Goal: Information Seeking & Learning: Learn about a topic

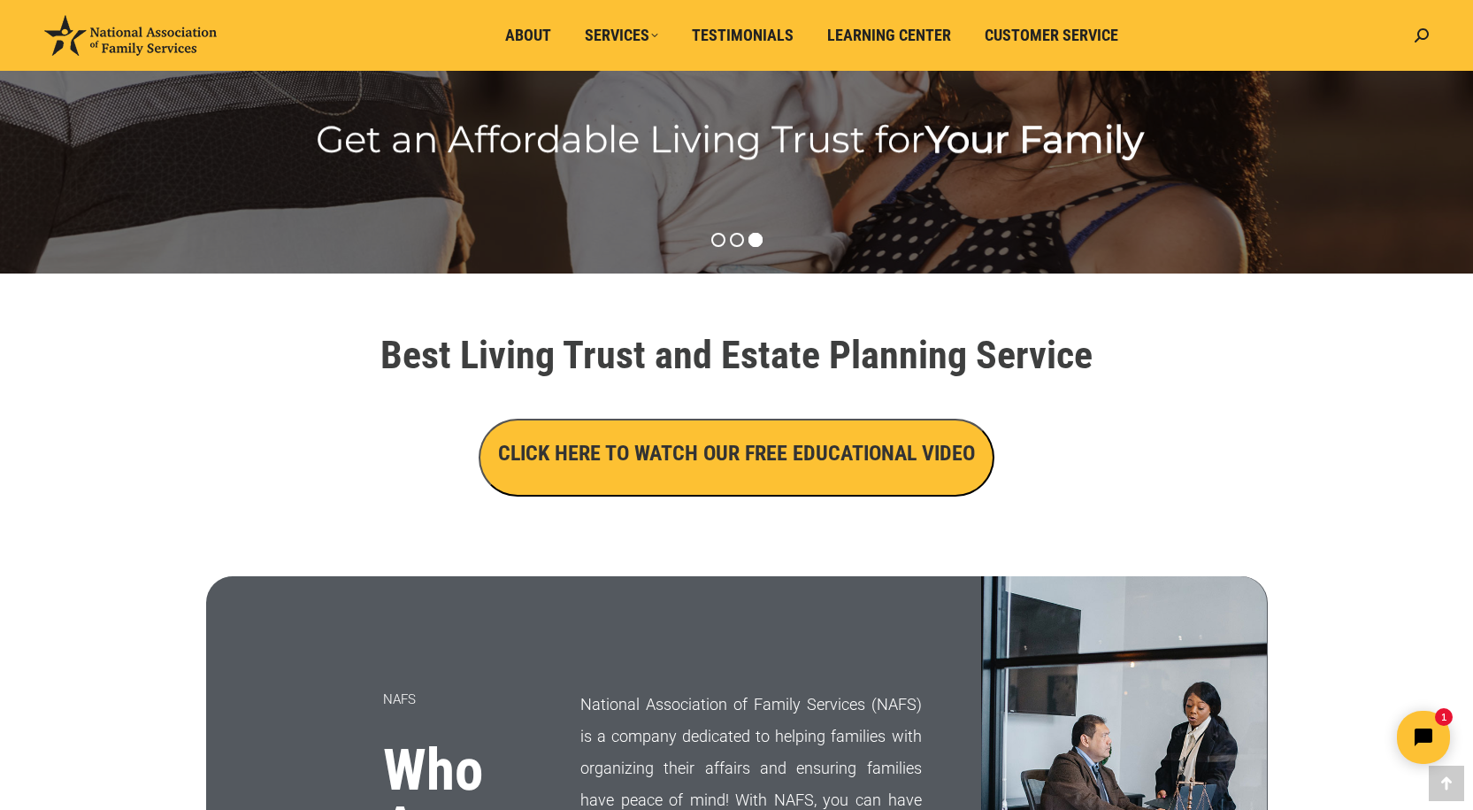
scroll to position [442, 0]
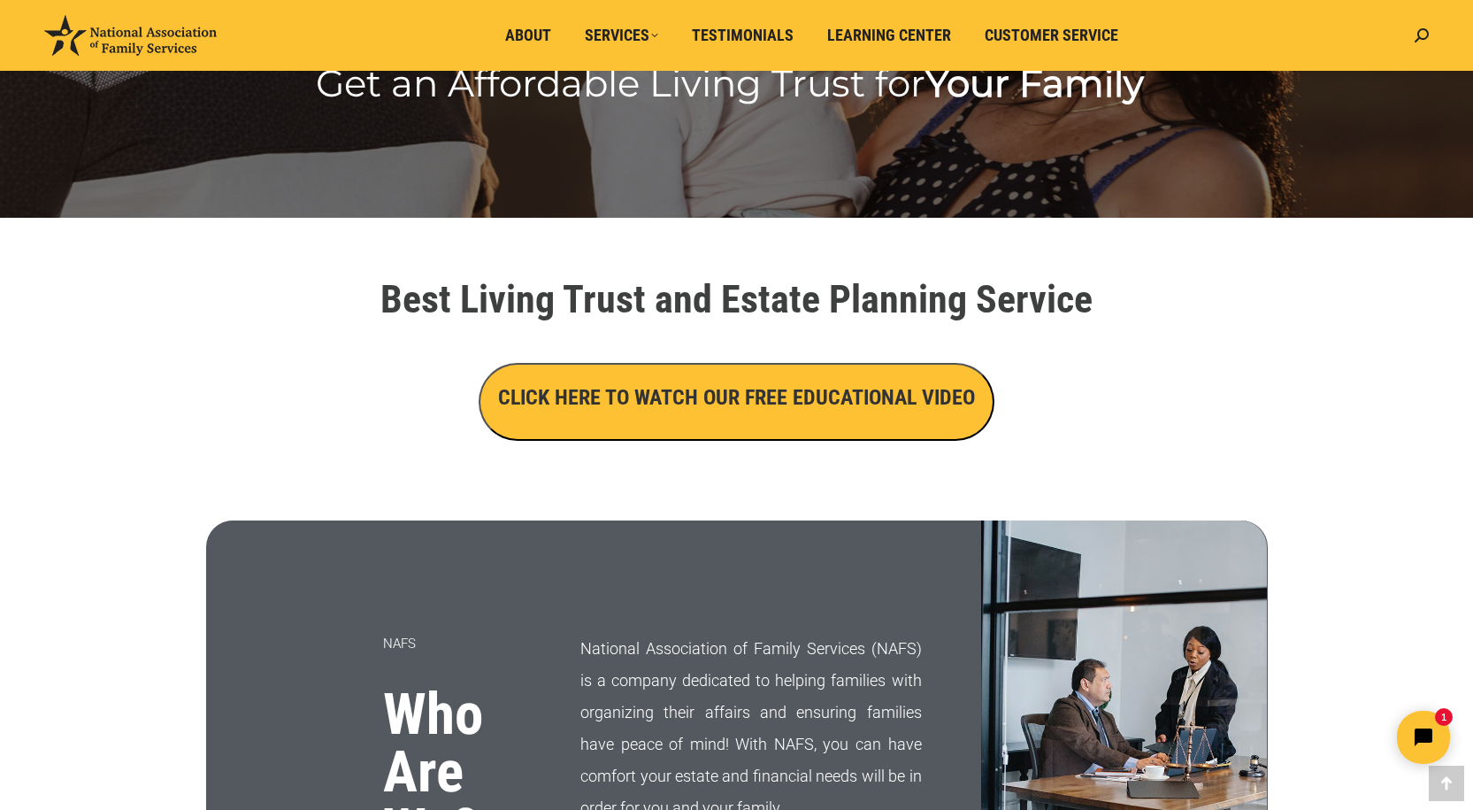
click at [737, 411] on h3 "CLICK HERE TO WATCH OUR FREE EDUCATIONAL VIDEO" at bounding box center [736, 397] width 477 height 30
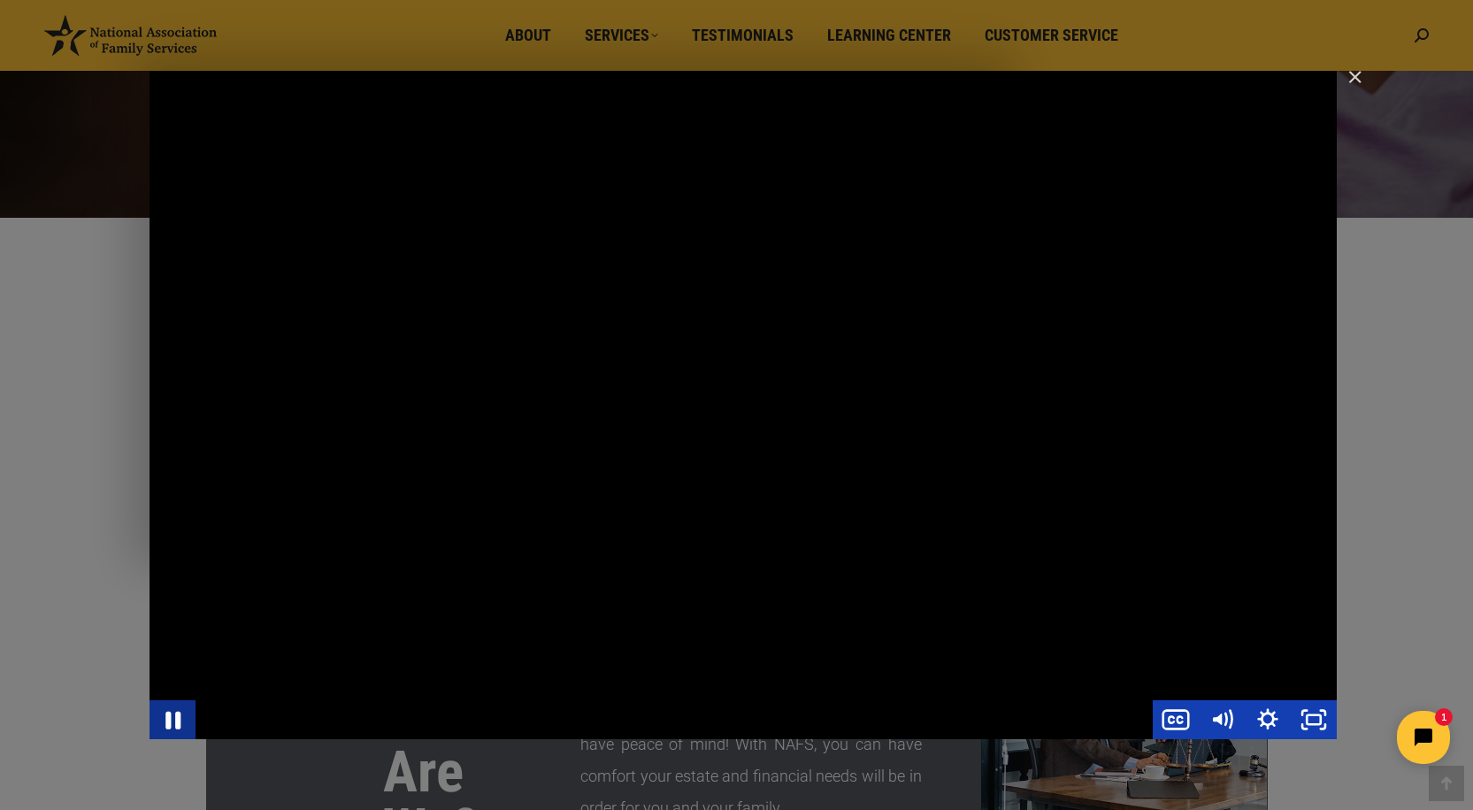
click at [172, 722] on icon "Pause" at bounding box center [172, 718] width 55 height 47
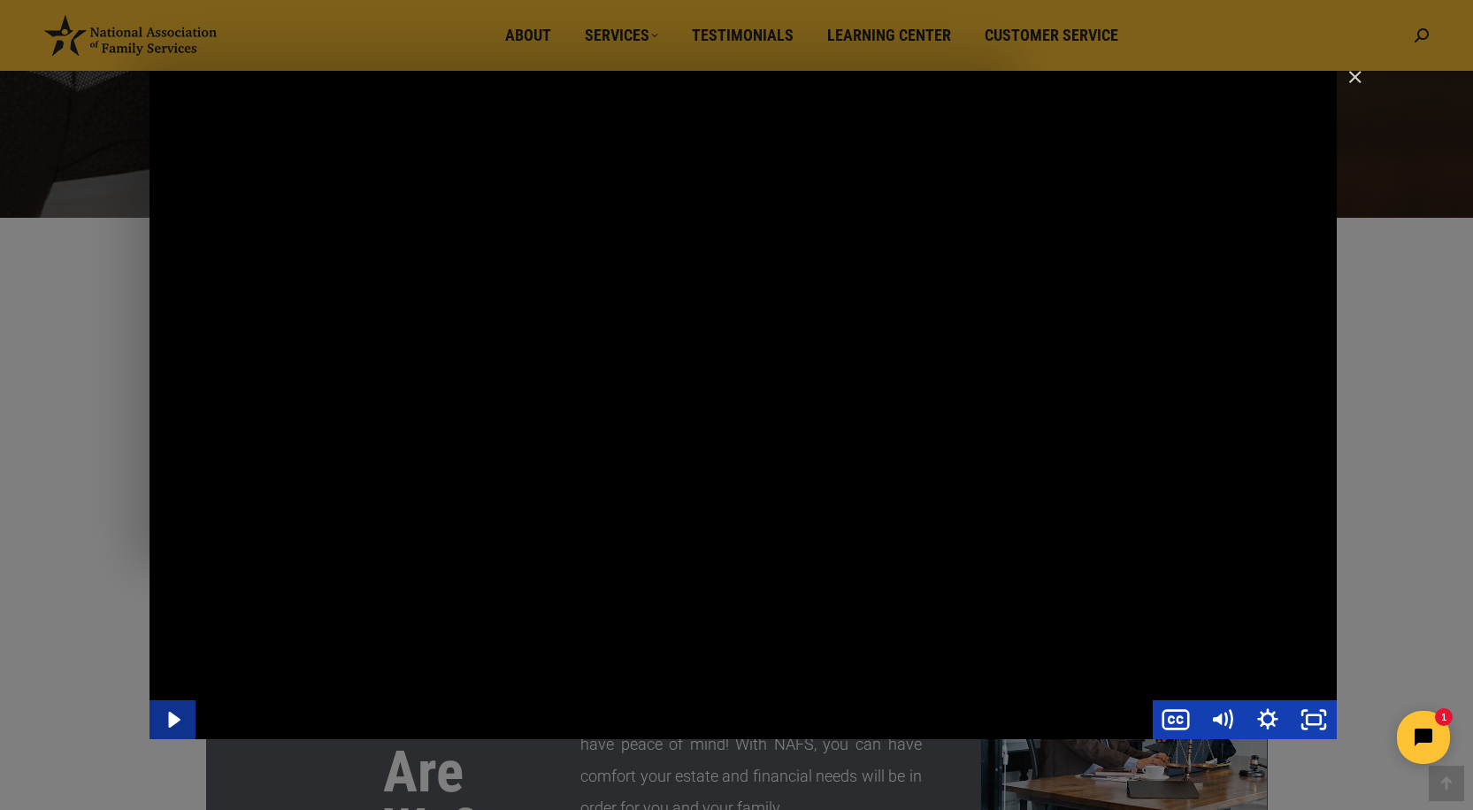
click at [172, 722] on icon "Play Video" at bounding box center [174, 719] width 12 height 16
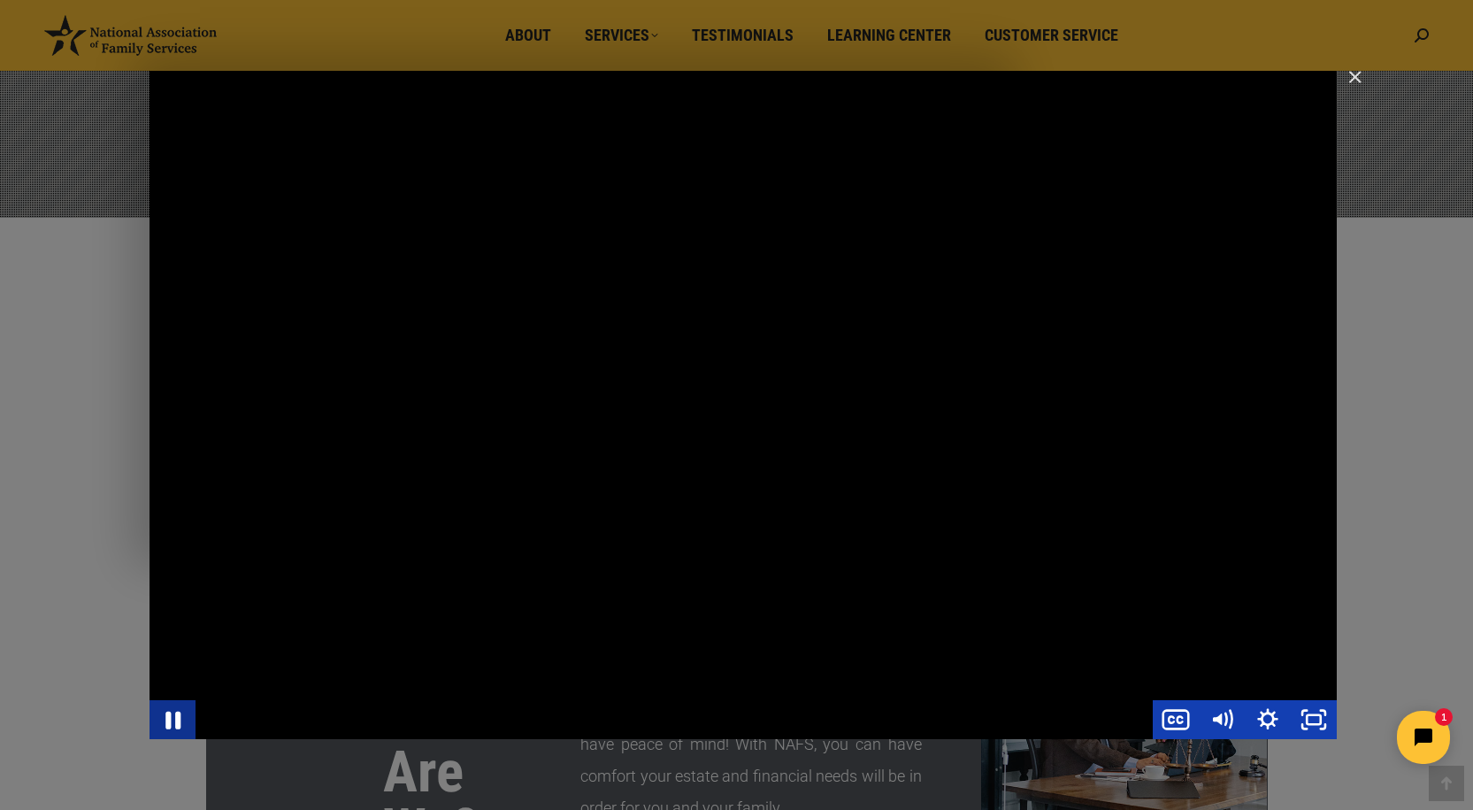
click at [178, 717] on icon "Pause" at bounding box center [172, 720] width 15 height 18
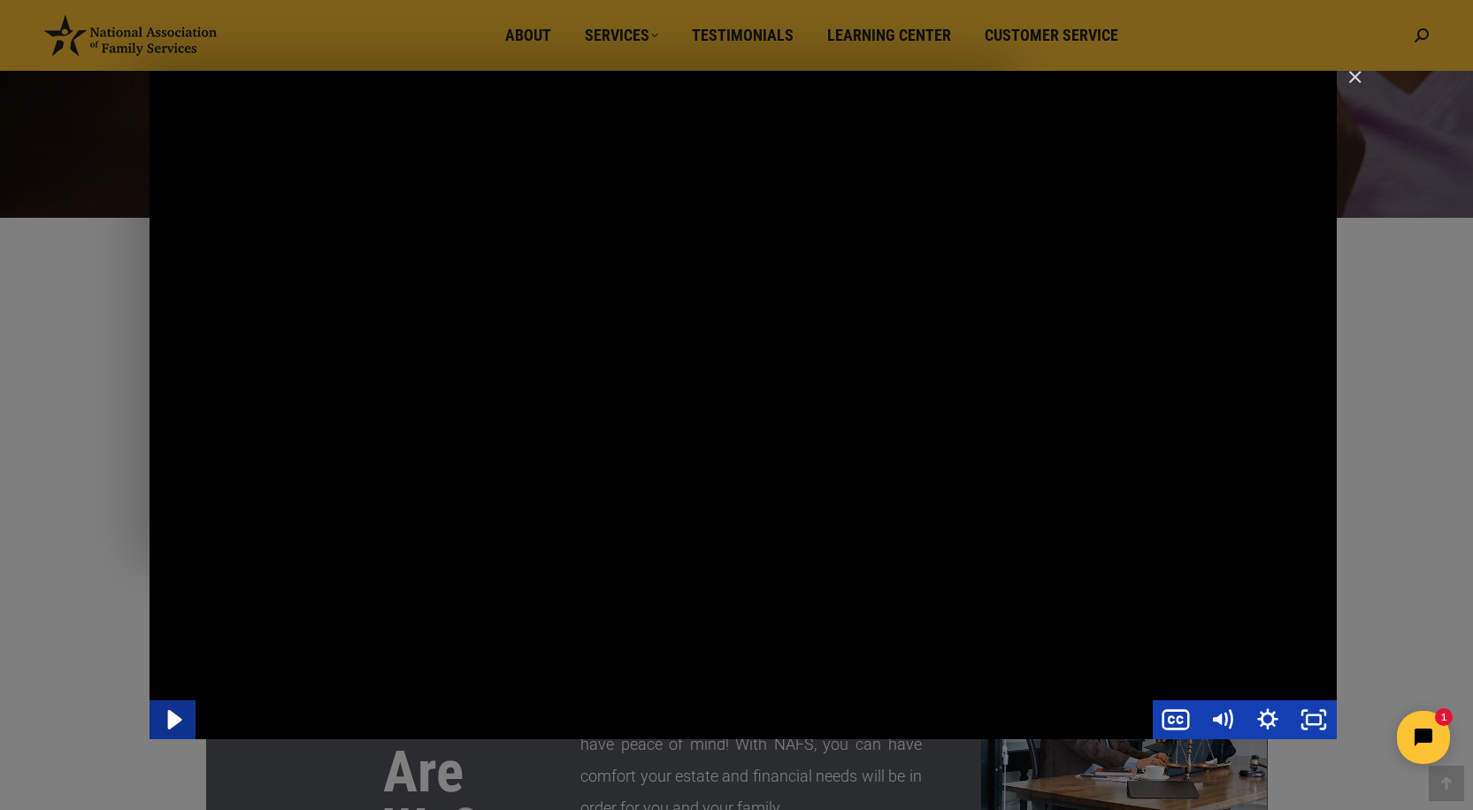
click at [178, 717] on icon "Play Video" at bounding box center [174, 718] width 55 height 47
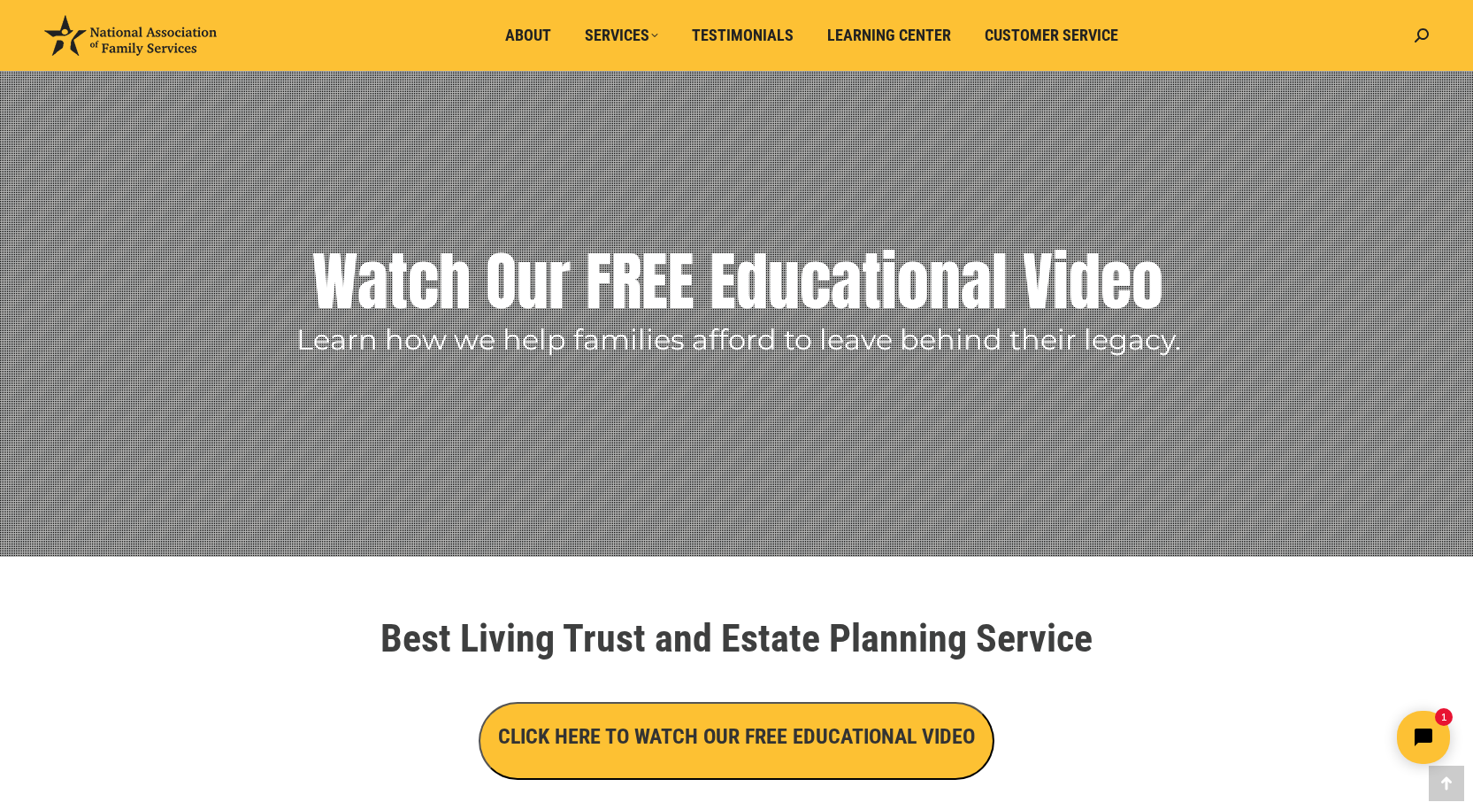
scroll to position [0, 0]
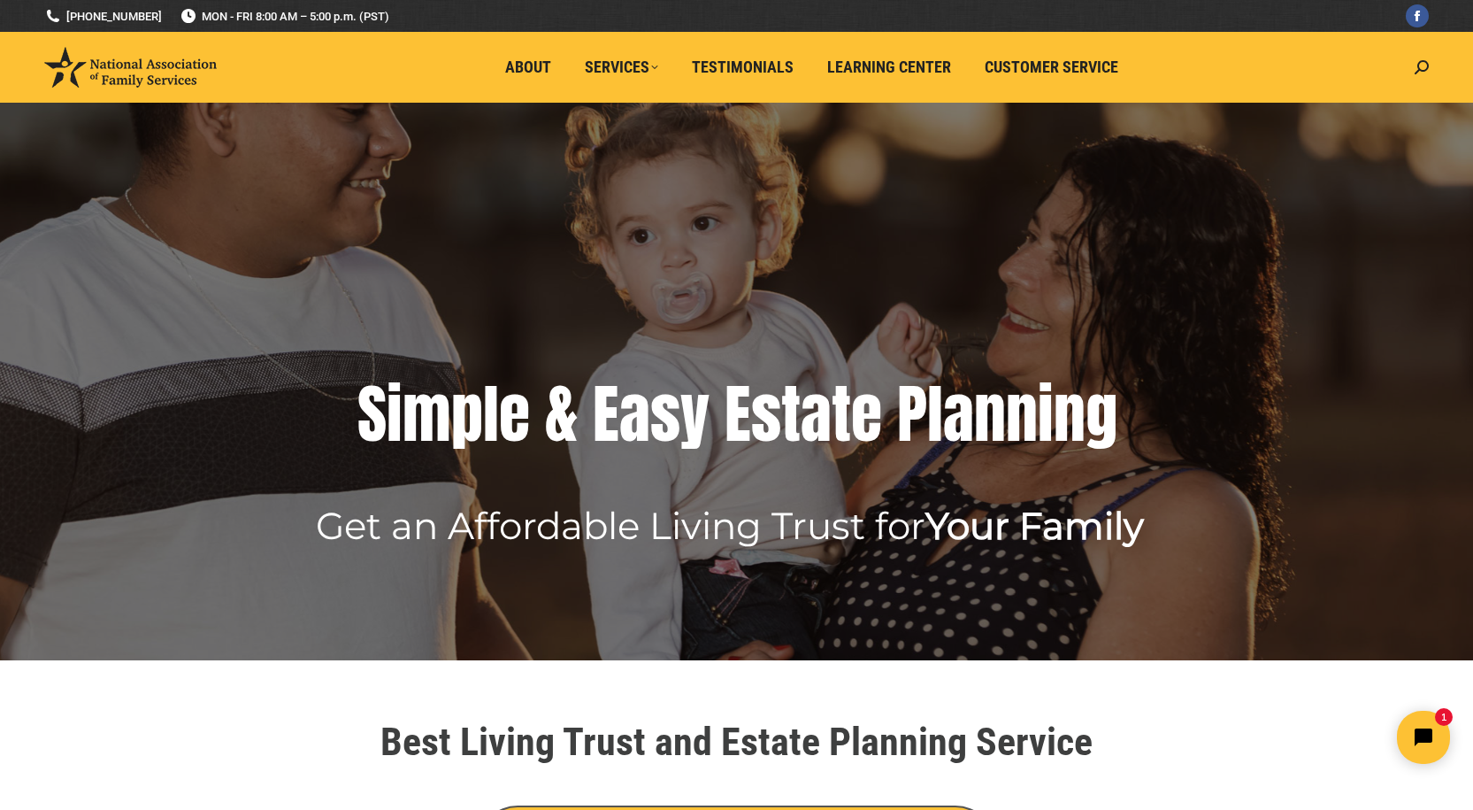
click at [133, 63] on img at bounding box center [130, 67] width 173 height 41
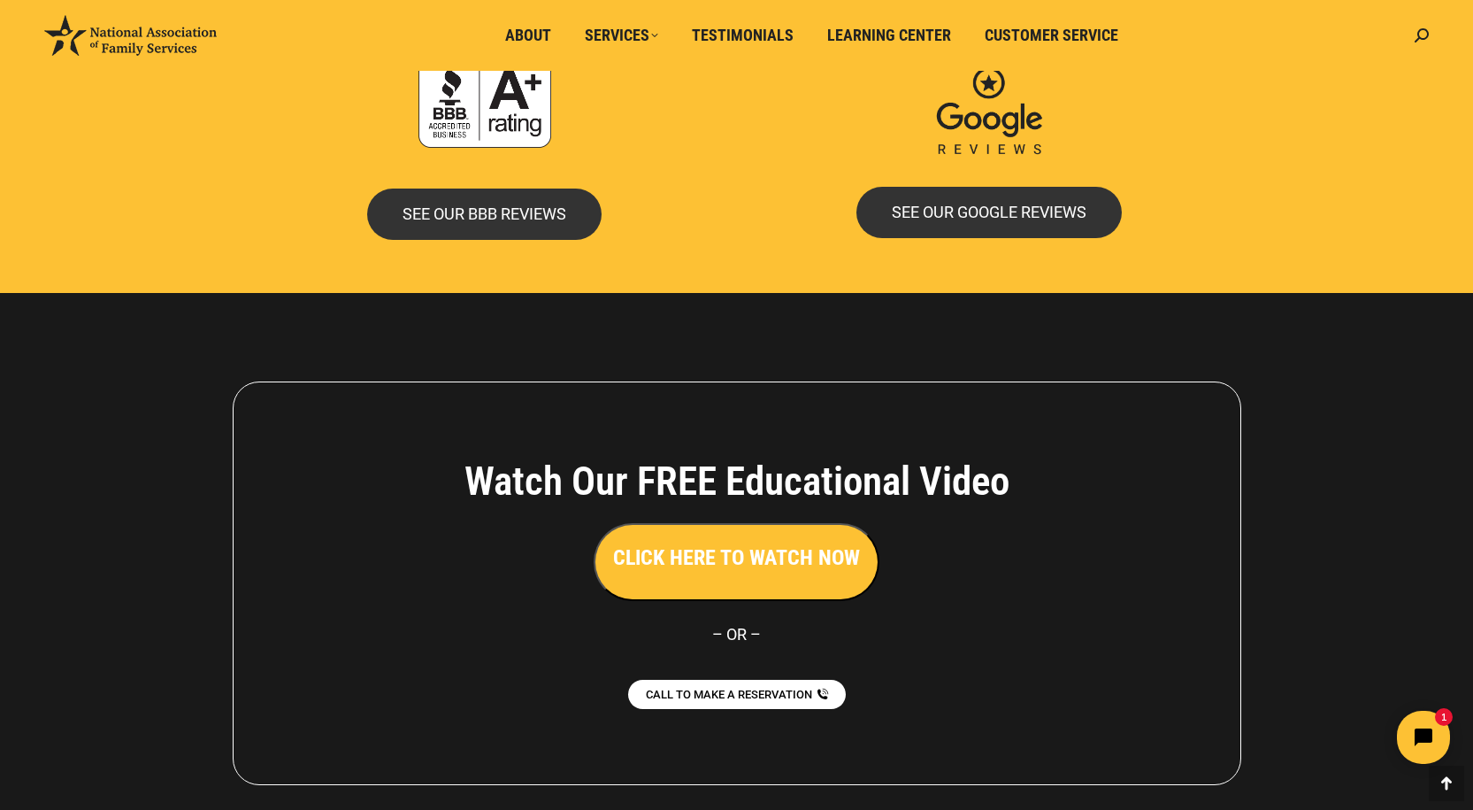
scroll to position [3805, 0]
